Goal: Task Accomplishment & Management: Complete application form

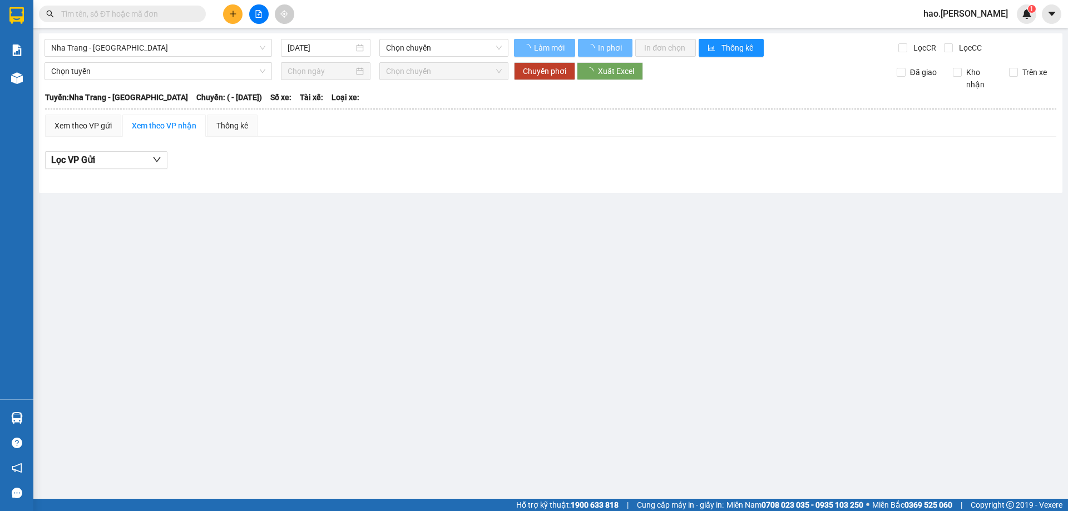
type input "[DATE]"
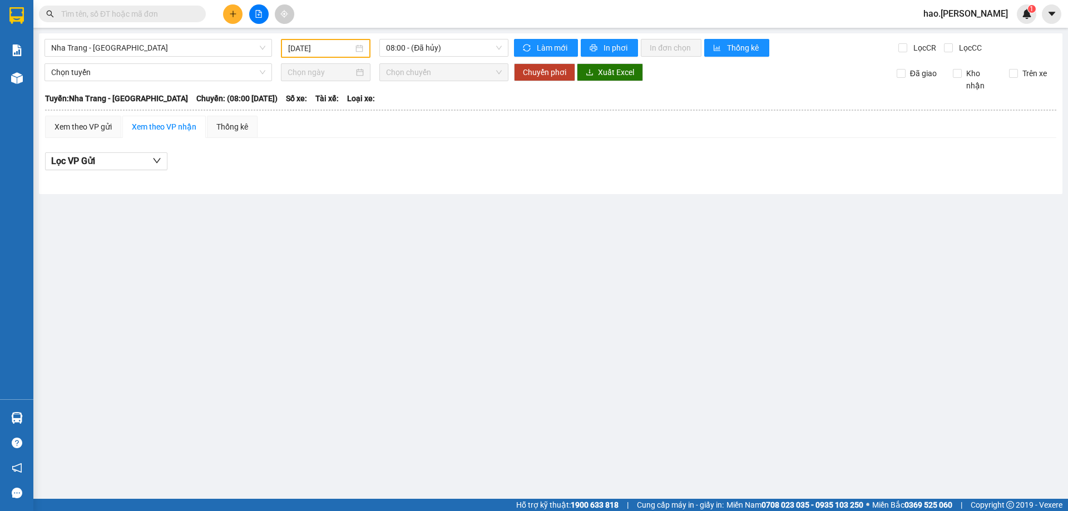
click at [142, 12] on input "text" at bounding box center [126, 14] width 131 height 12
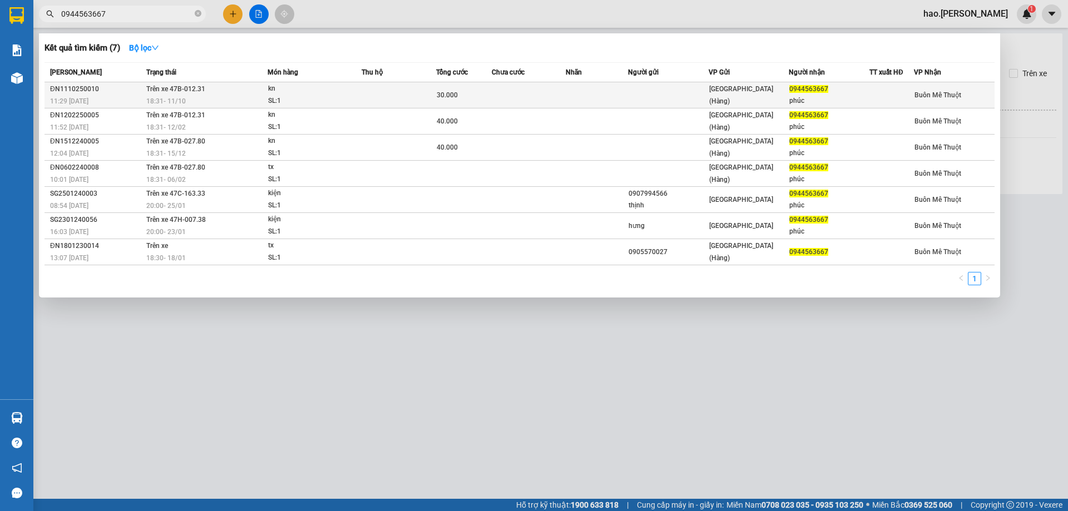
type input "0944563667"
click at [378, 102] on td at bounding box center [399, 95] width 75 height 26
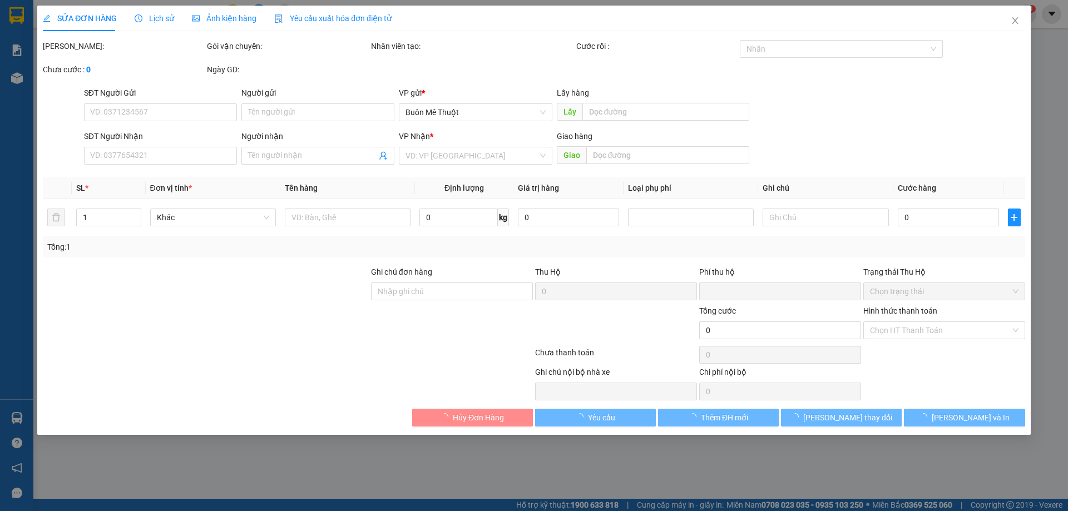
type input "0944563667"
type input "phúc"
type input "0"
type input "30.000"
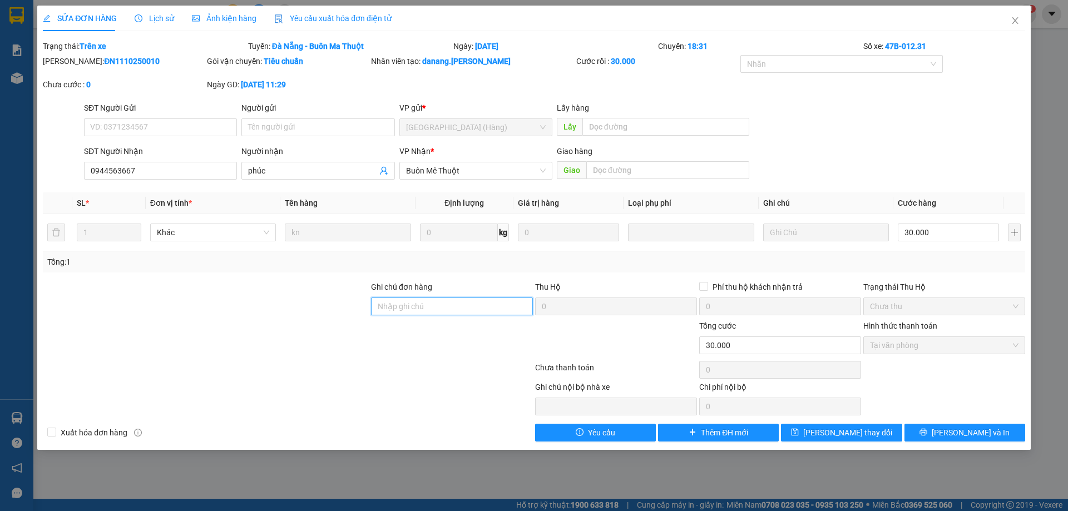
click at [428, 308] on input "Ghi chú đơn hàng" at bounding box center [452, 307] width 162 height 18
type input "162/10 hà huy tập"
click at [1017, 21] on icon "close" at bounding box center [1015, 20] width 9 height 9
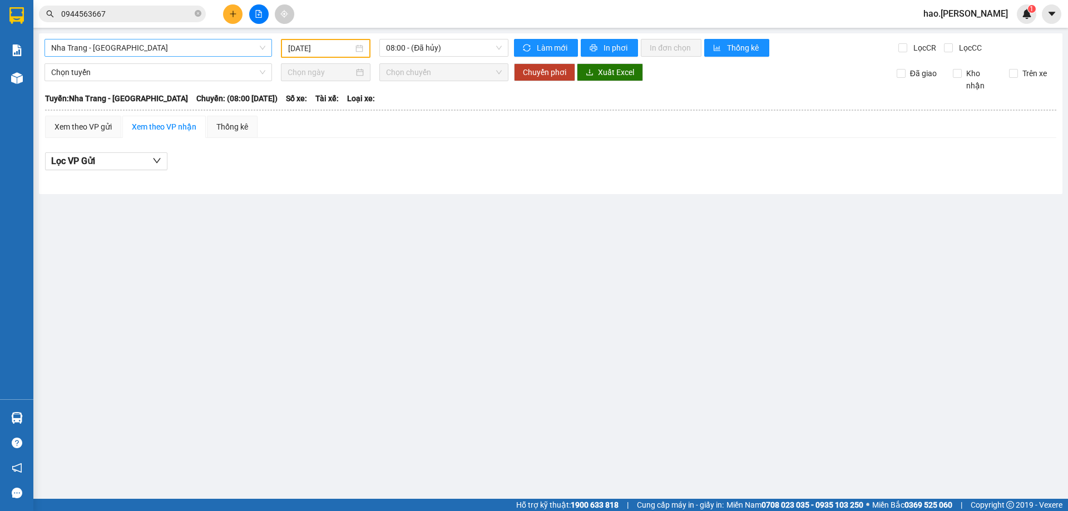
click at [130, 47] on span "Nha Trang - [GEOGRAPHIC_DATA]" at bounding box center [158, 48] width 214 height 17
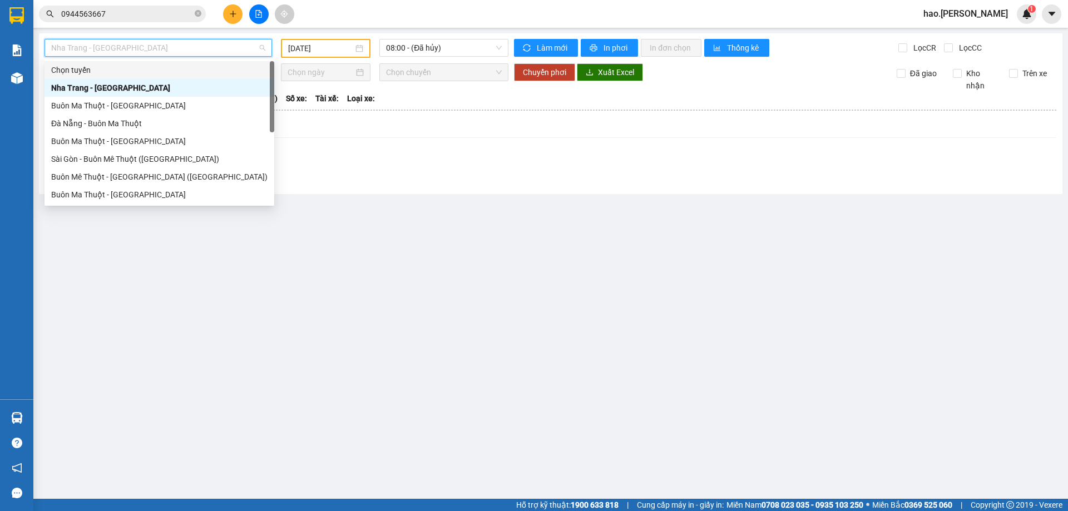
click at [136, 17] on input "0944563667" at bounding box center [126, 14] width 131 height 12
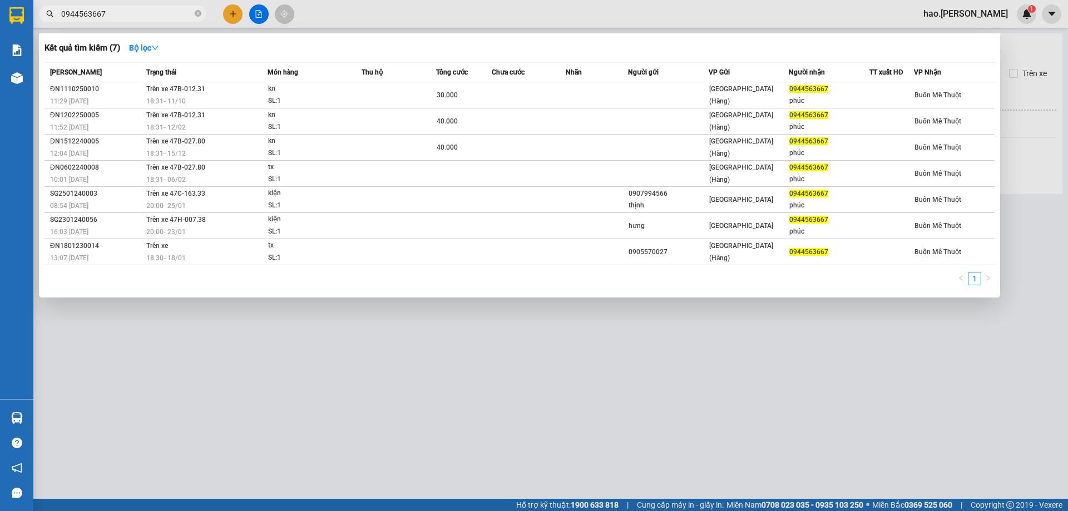
click at [136, 17] on input "0944563667" at bounding box center [126, 14] width 131 height 12
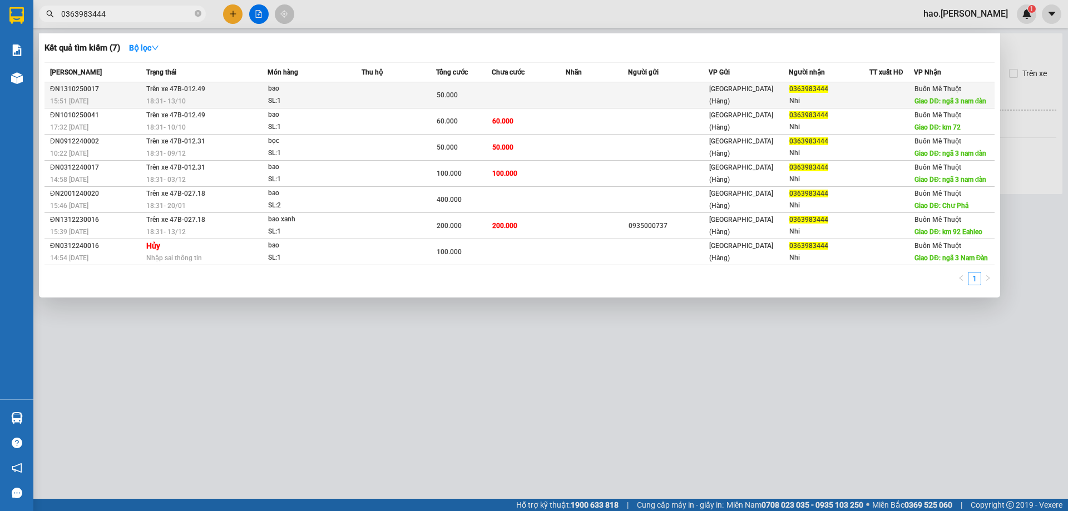
type input "0363983444"
click at [390, 98] on td at bounding box center [399, 95] width 75 height 26
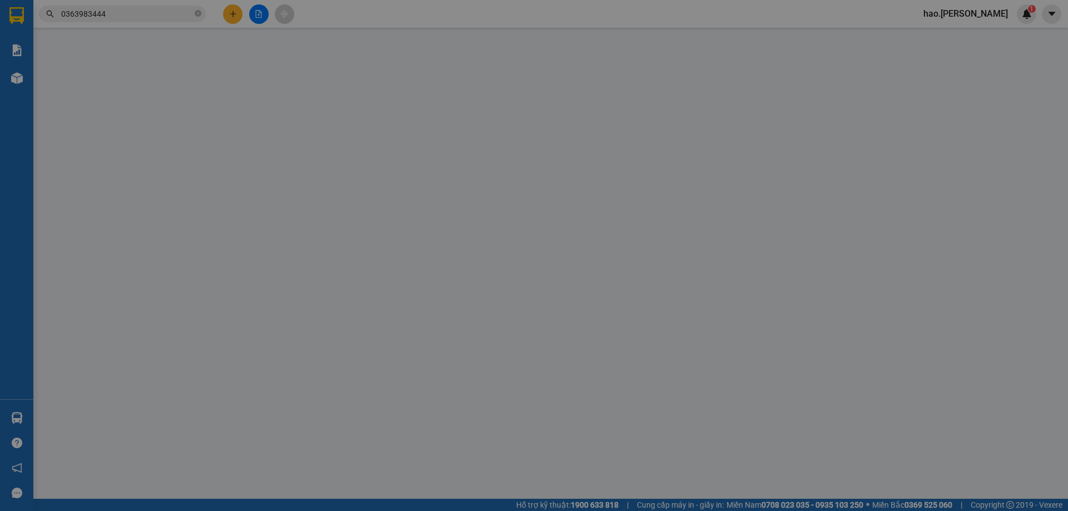
type input "0363983444"
type input "Nhi"
type input "ngã 3 nam đàn"
type input "0"
type input "50.000"
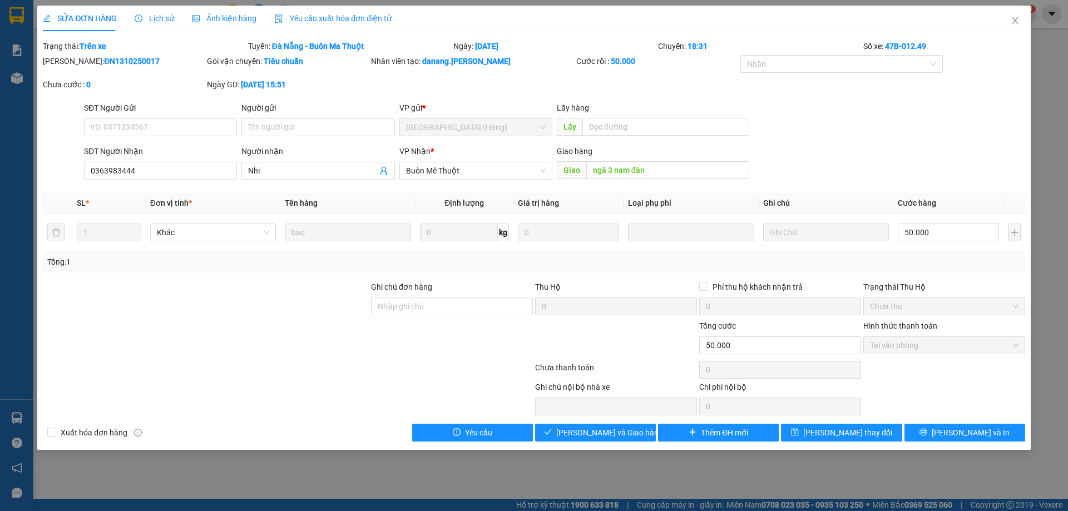
click at [822, 122] on div "SĐT Người Gửi VD: 0371234567 Người gửi Tên người gửi VP gửi * [GEOGRAPHIC_DATA]…" at bounding box center [555, 121] width 946 height 39
click at [902, 105] on div "SĐT Người Gửi VD: 0371234567 Người gửi Tên người gửi VP gửi * [GEOGRAPHIC_DATA]…" at bounding box center [555, 121] width 946 height 39
click at [662, 140] on div "Lấy hàng Lấy" at bounding box center [653, 121] width 193 height 39
click at [692, 167] on input "ngã 3 nam đàn" at bounding box center [667, 170] width 163 height 18
click at [689, 139] on div "Lấy hàng Lấy" at bounding box center [653, 121] width 193 height 39
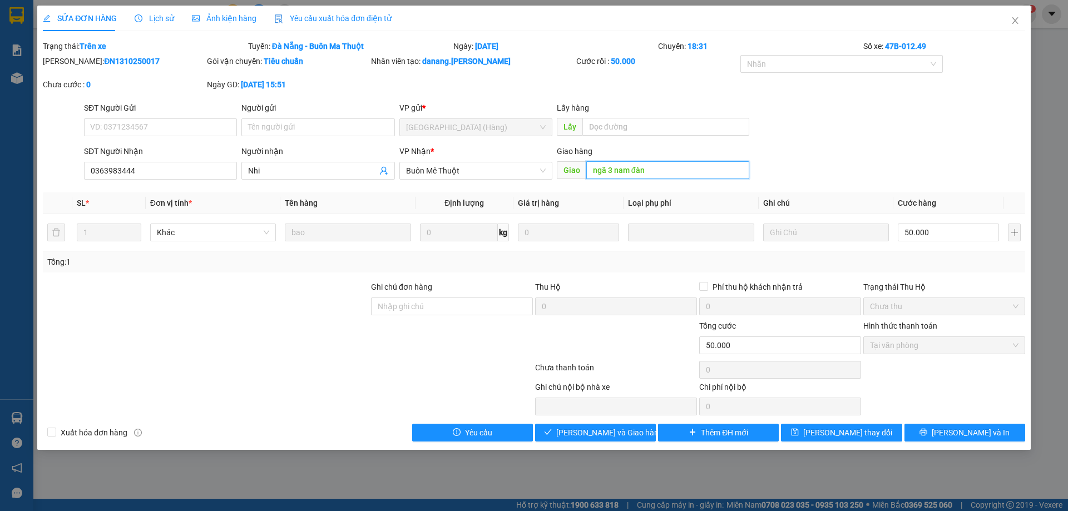
click at [664, 170] on input "ngã 3 nam đàn" at bounding box center [667, 170] width 163 height 18
click at [689, 157] on div "Giao hàng" at bounding box center [653, 151] width 193 height 12
